Goal: Information Seeking & Learning: Find specific page/section

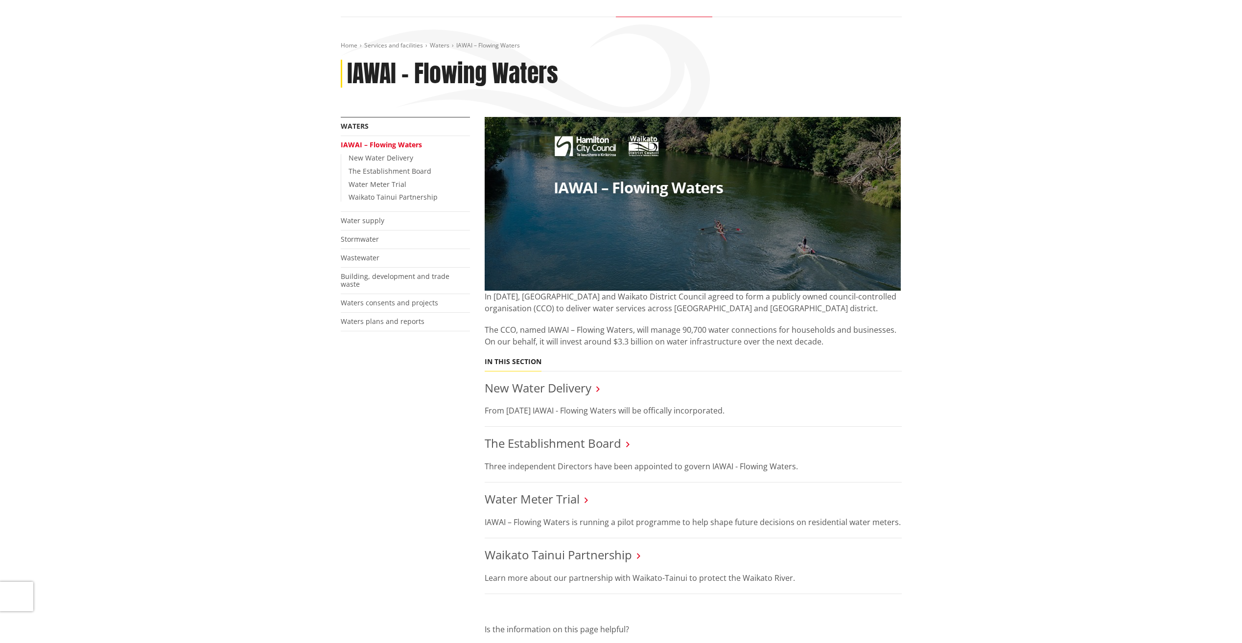
scroll to position [147, 0]
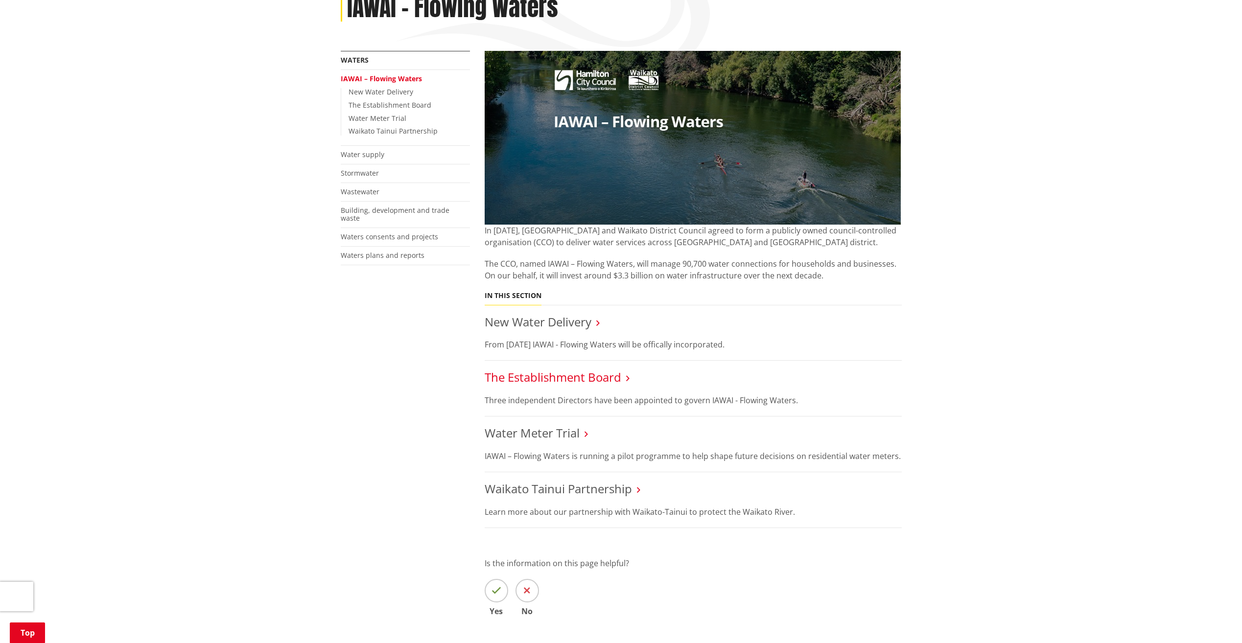
click at [584, 382] on link "The Establishment Board" at bounding box center [553, 377] width 137 height 16
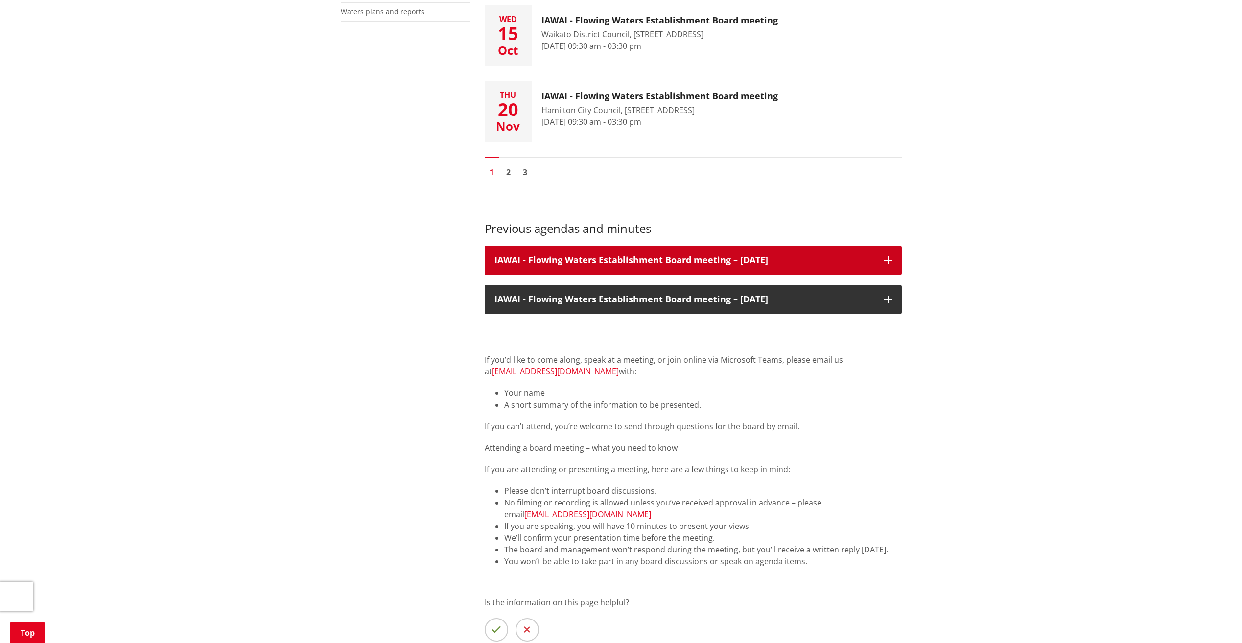
scroll to position [392, 0]
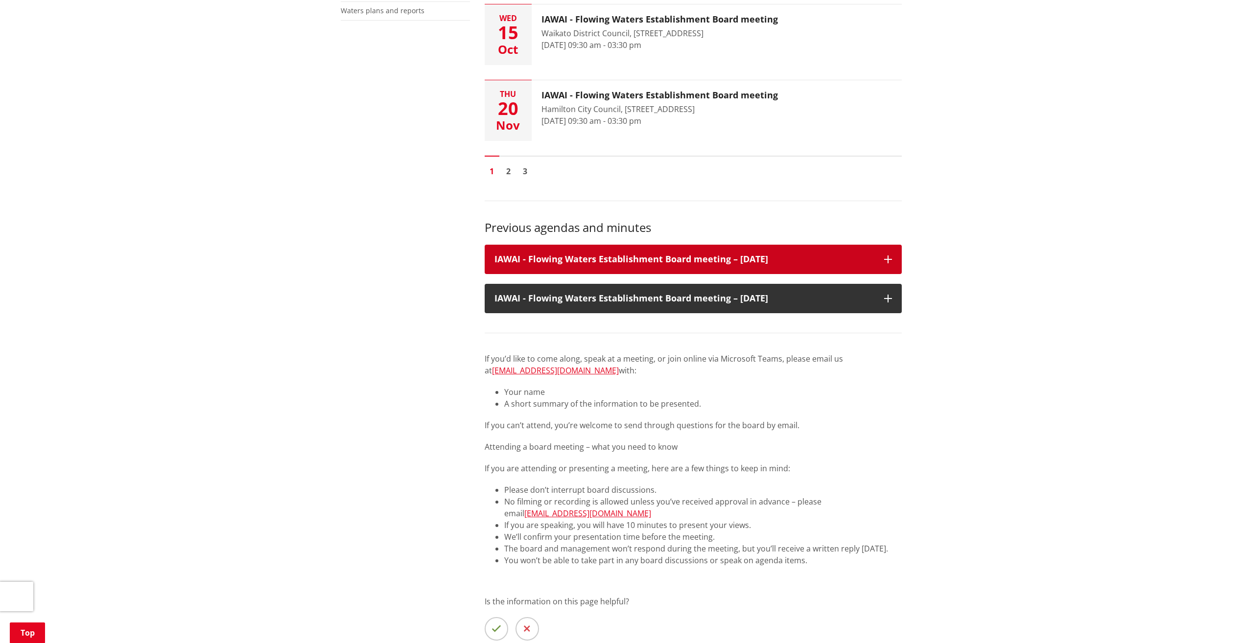
click at [735, 251] on div "IAWAI - Flowing Waters Establishment Board meeting – 25 July 2025" at bounding box center [693, 259] width 417 height 29
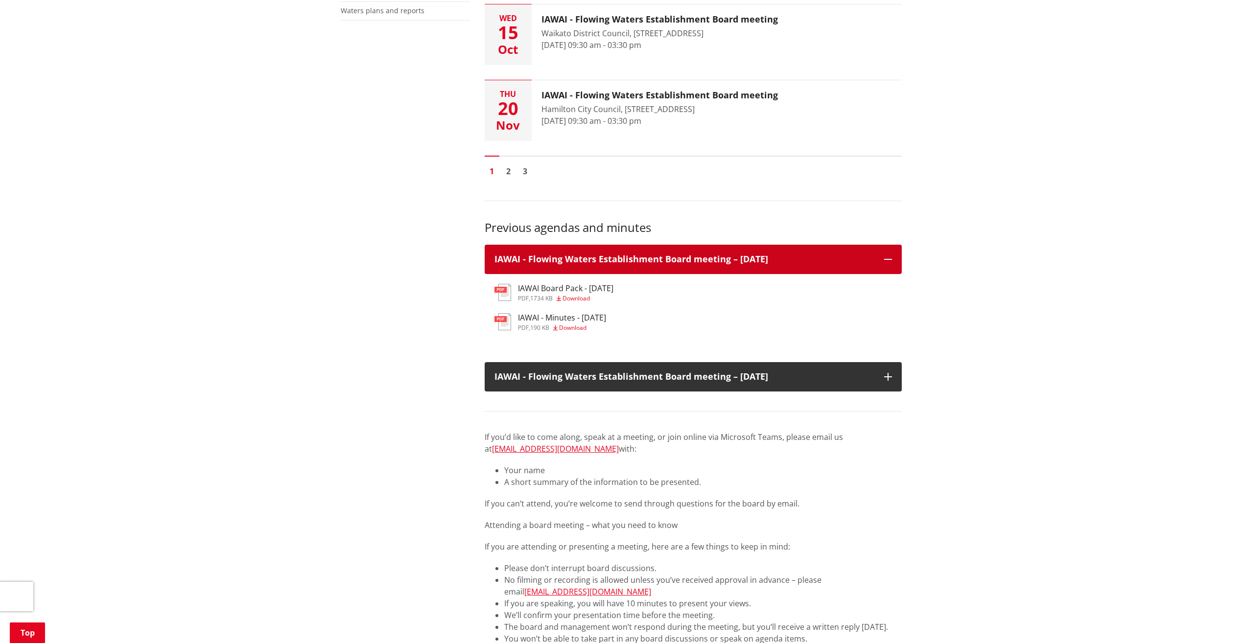
click at [735, 251] on div "IAWAI - Flowing Waters Establishment Board meeting – 25 July 2025" at bounding box center [693, 259] width 417 height 29
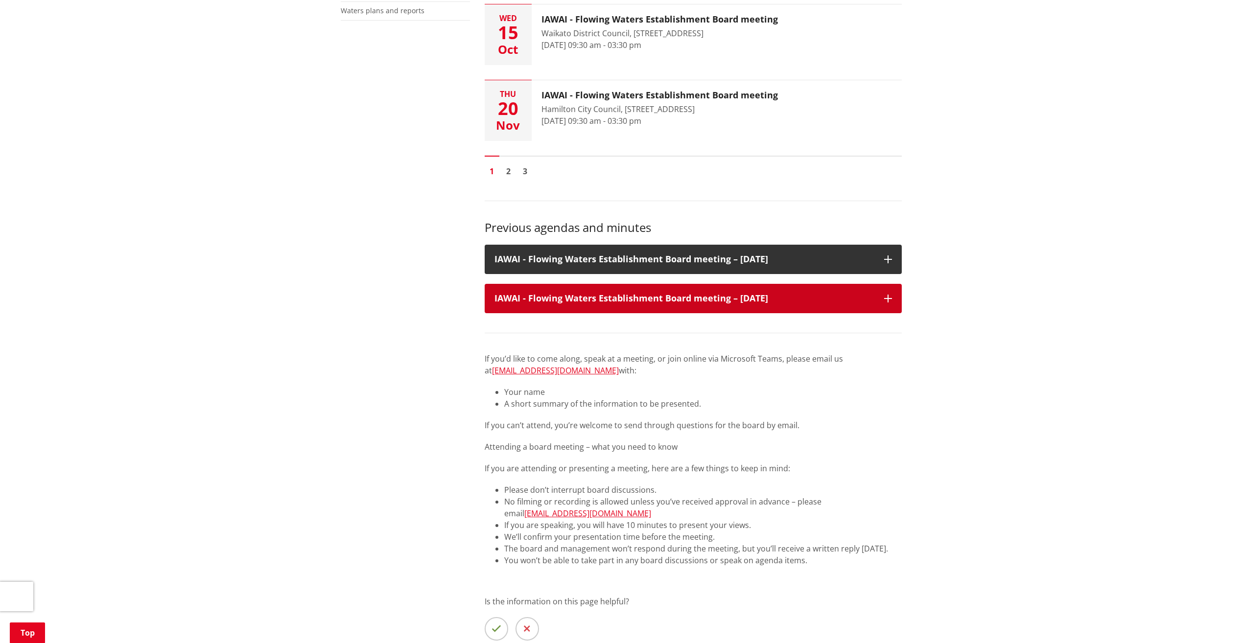
click at [737, 284] on div "IAWAI - Flowing Waters Establishment Board meeting – 28 August 2025" at bounding box center [693, 298] width 417 height 29
